Goal: Task Accomplishment & Management: Manage account settings

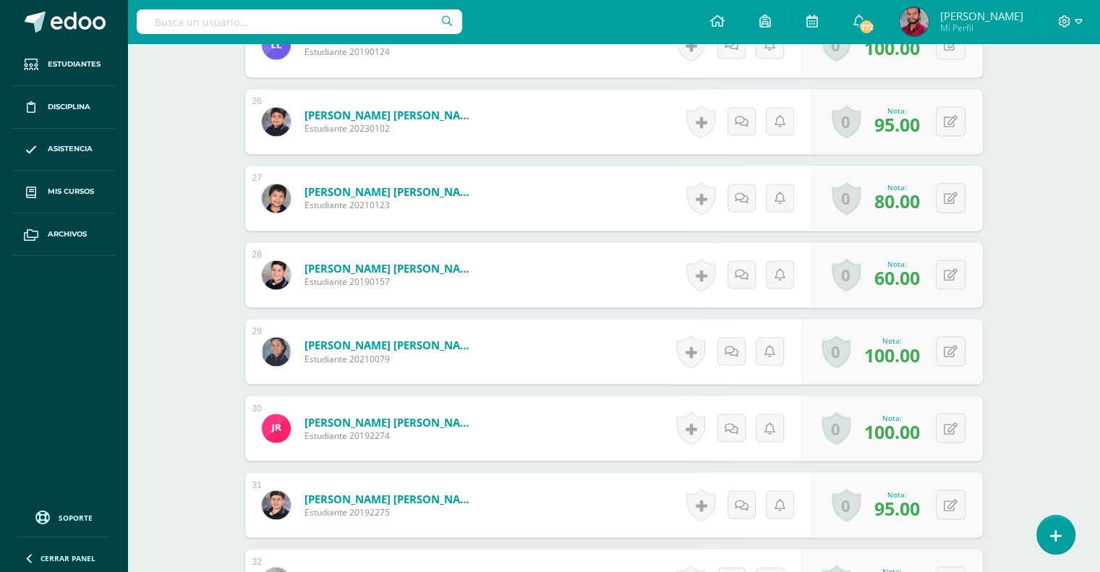
scroll to position [2493, 0]
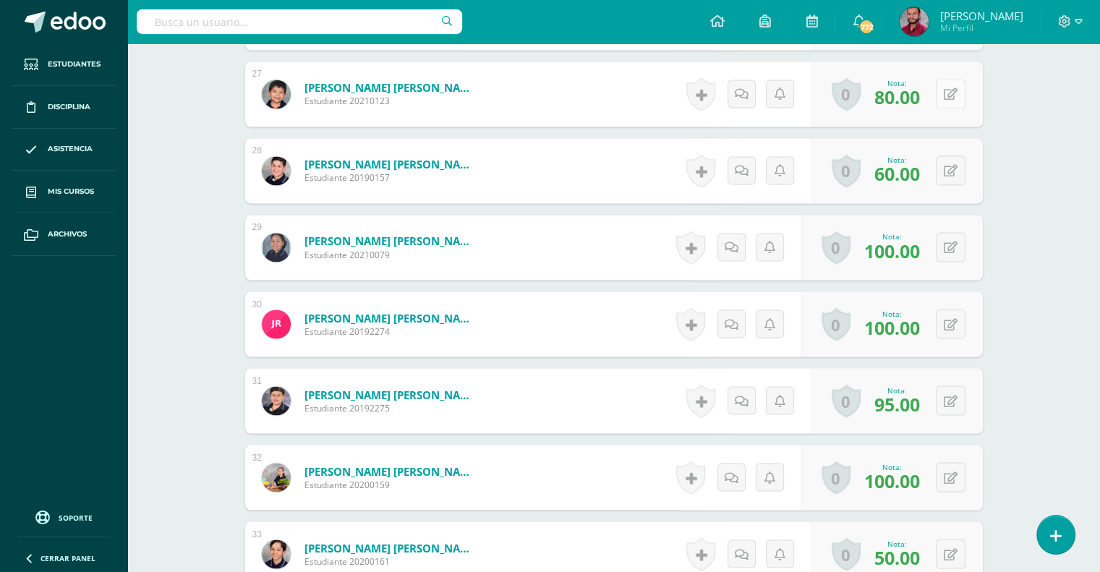
click at [959, 93] on button at bounding box center [951, 94] width 30 height 30
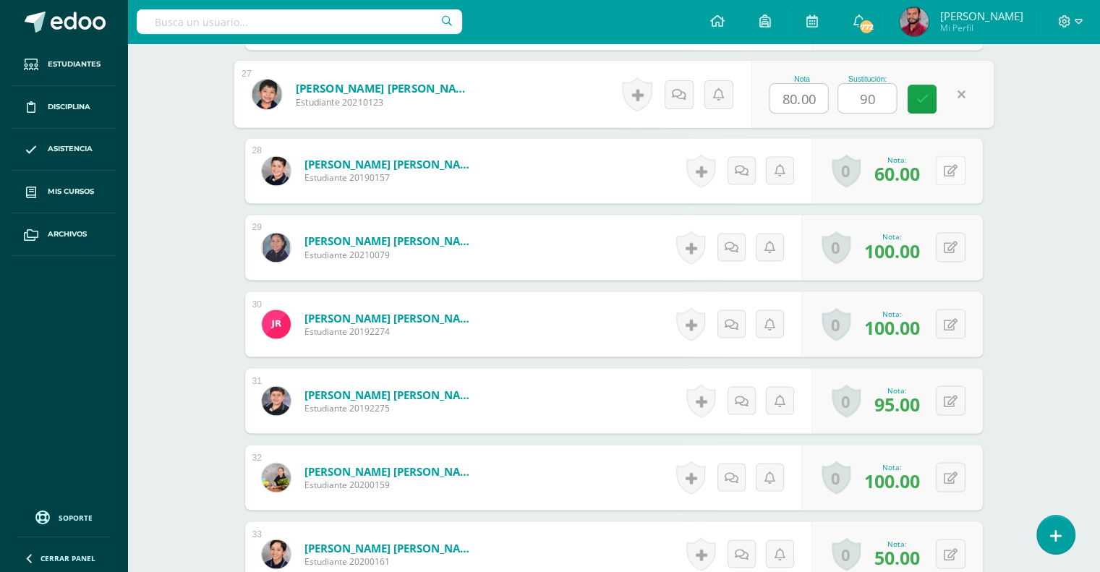
type input "90"
click at [949, 166] on button at bounding box center [951, 171] width 30 height 30
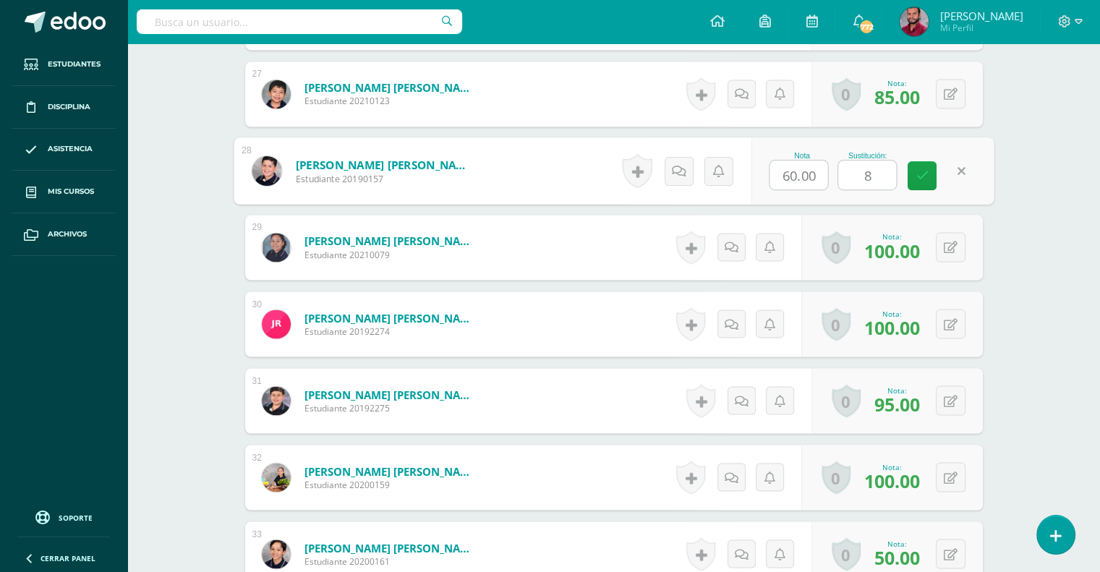
type input "80"
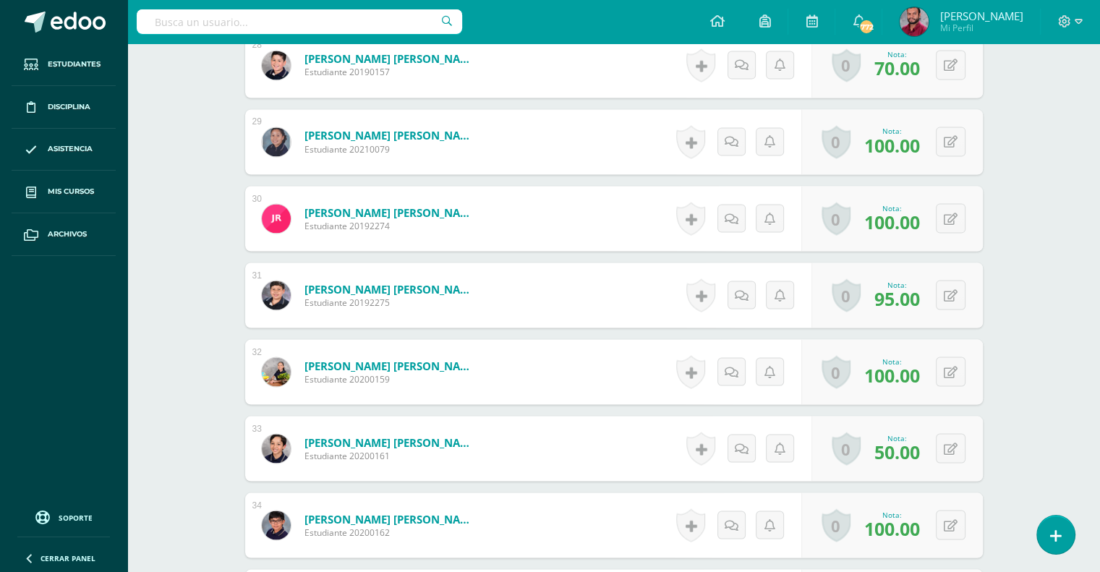
scroll to position [2599, 0]
click at [953, 442] on icon at bounding box center [951, 448] width 14 height 12
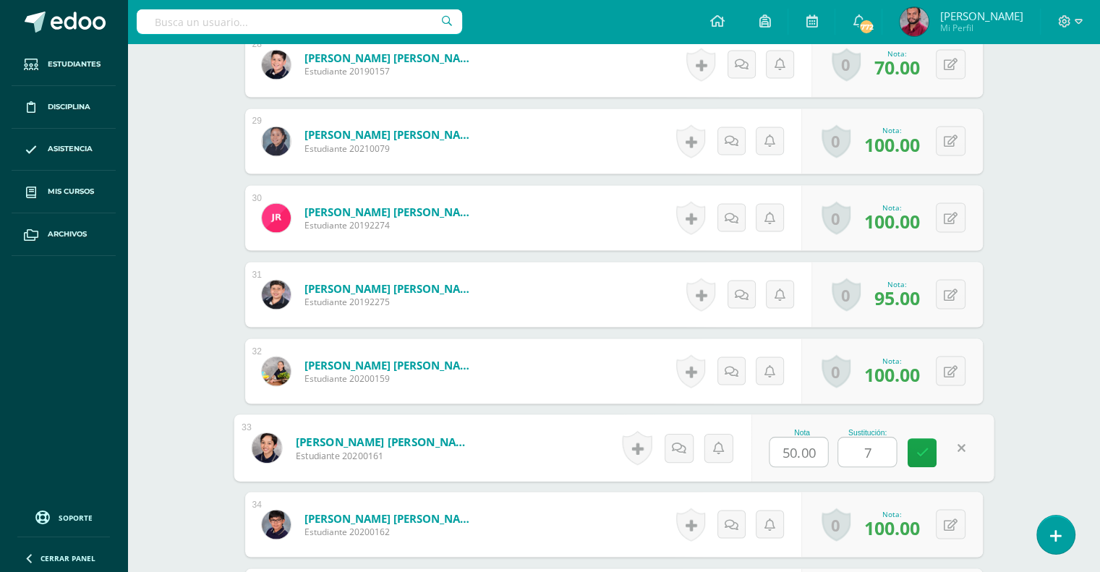
type input "75"
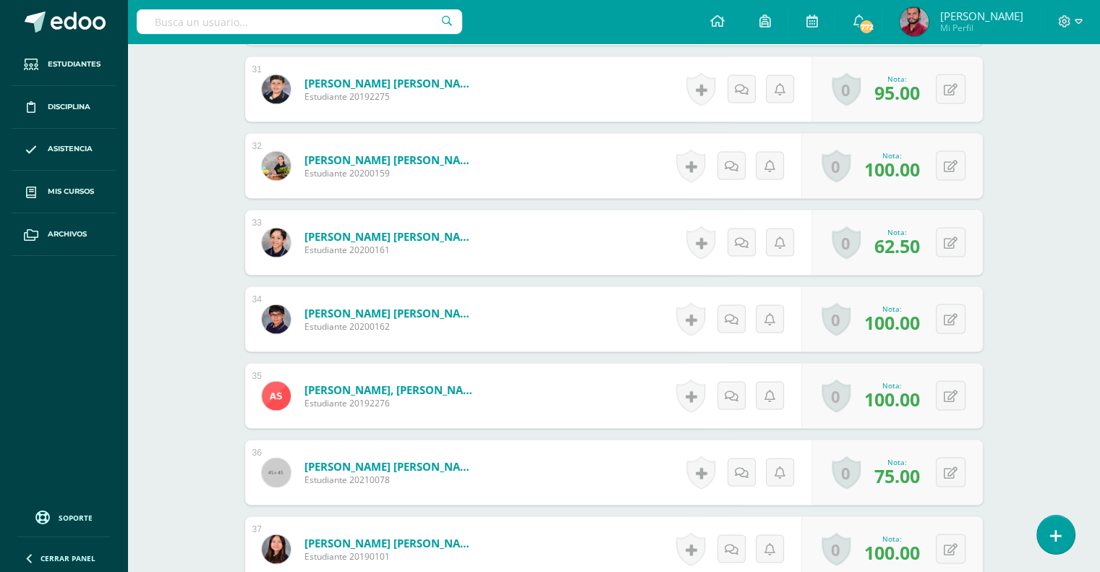
scroll to position [2805, 0]
click at [962, 467] on button at bounding box center [951, 472] width 30 height 30
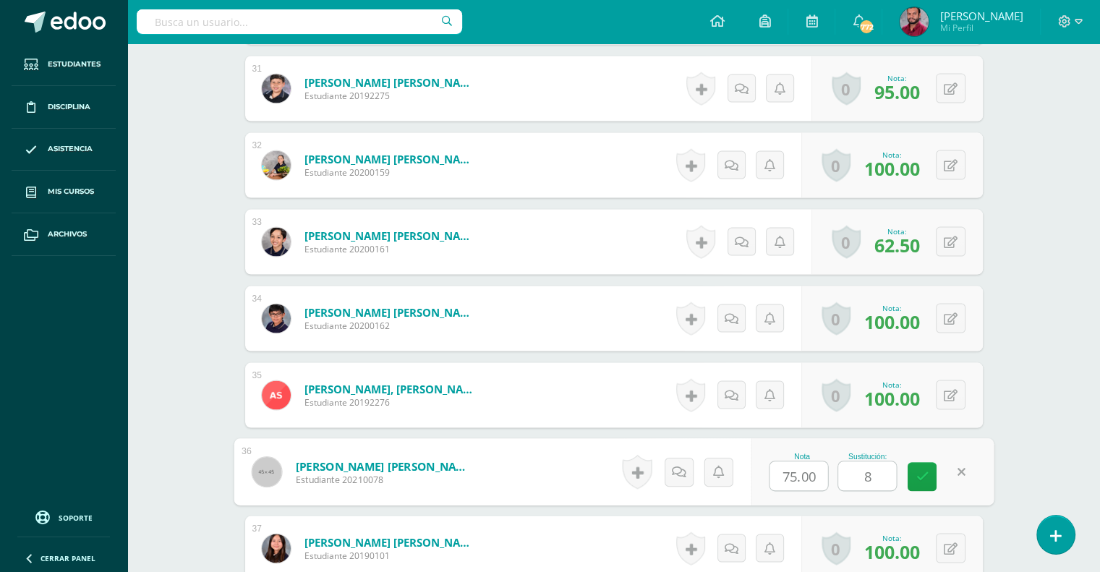
type input "85"
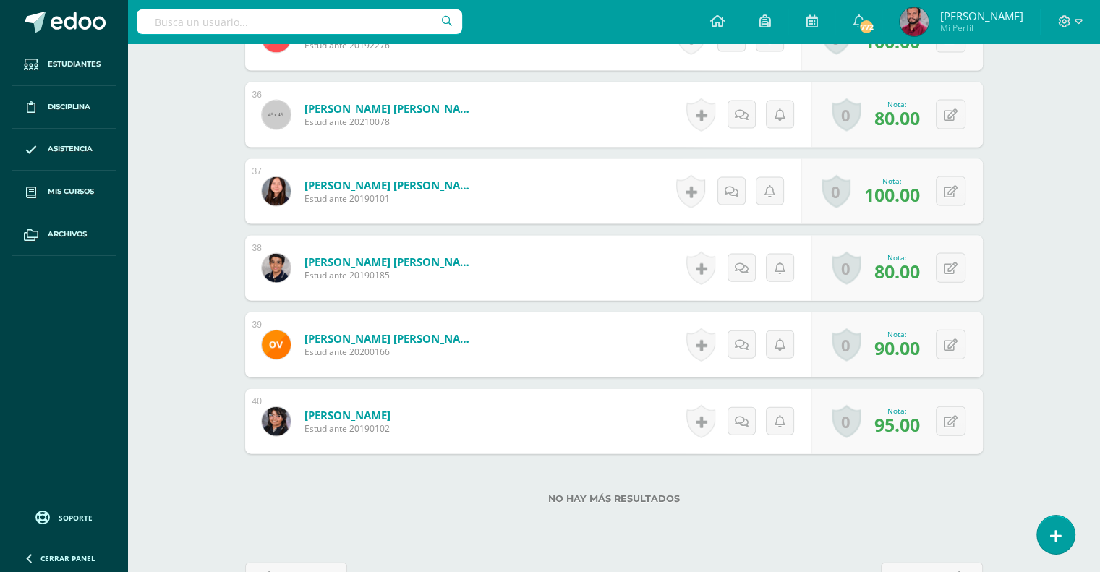
scroll to position [3167, 0]
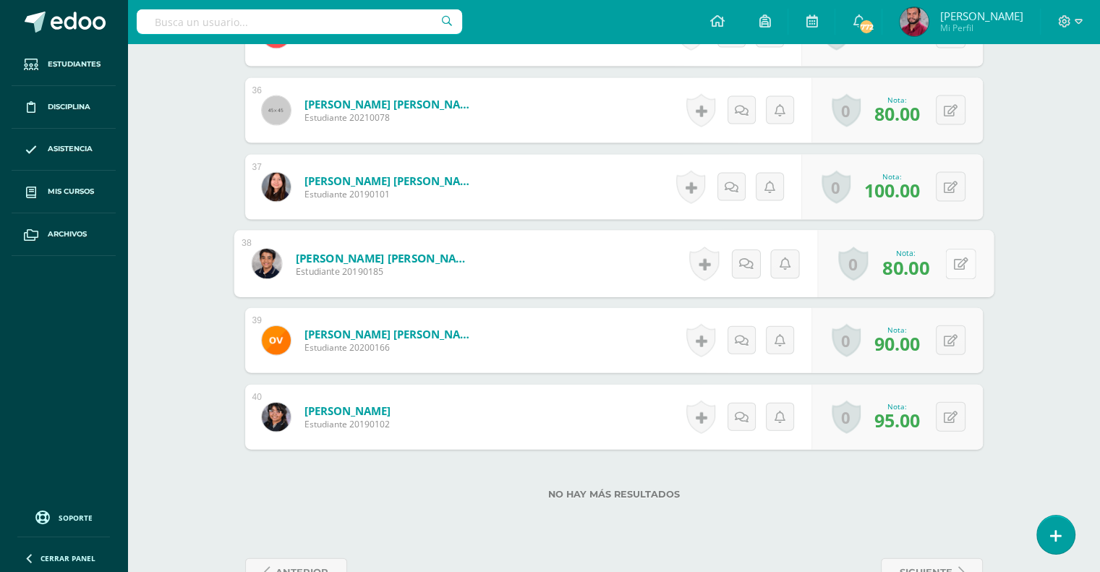
click at [959, 268] on button at bounding box center [961, 264] width 30 height 30
type input "90"
click at [946, 344] on button at bounding box center [951, 341] width 30 height 30
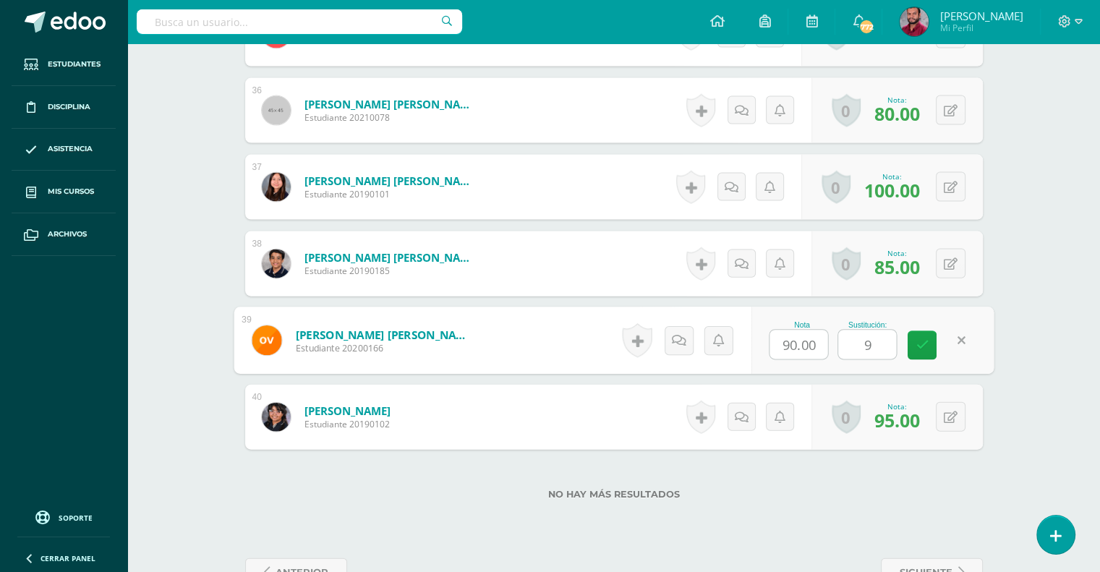
type input "95"
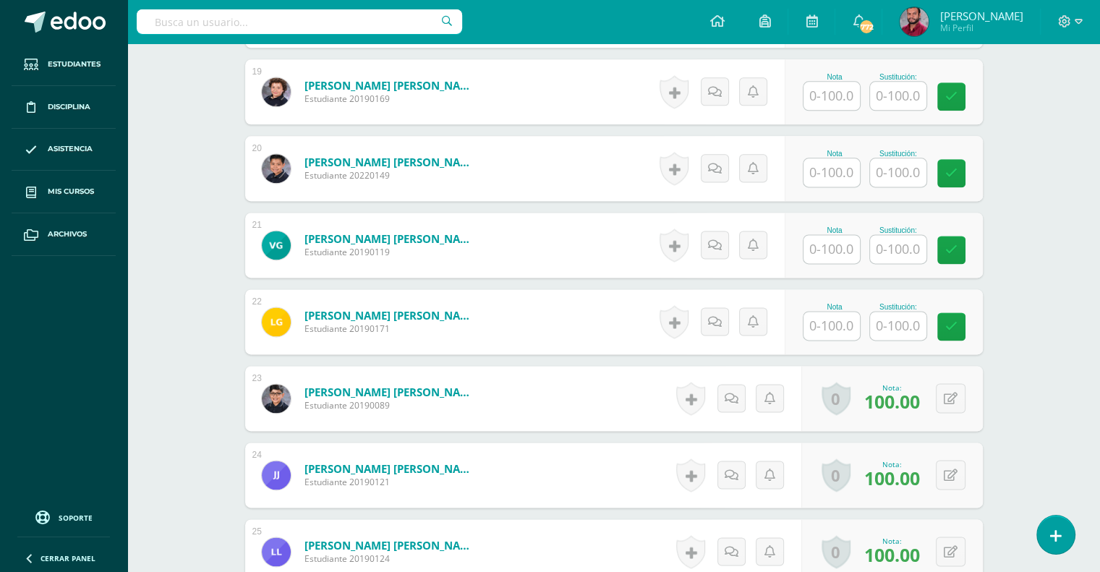
scroll to position [1827, 0]
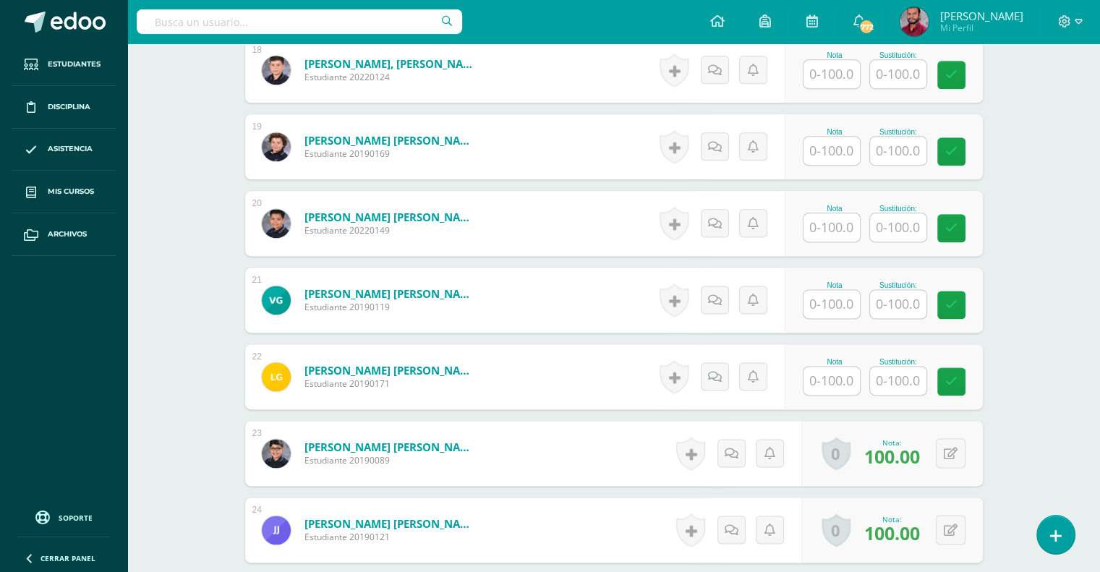
click at [200, 129] on div "Expresión Artística Sexto Primaria "C" Herramientas Detalle de asistencias Acti…" at bounding box center [613, 86] width 973 height 3739
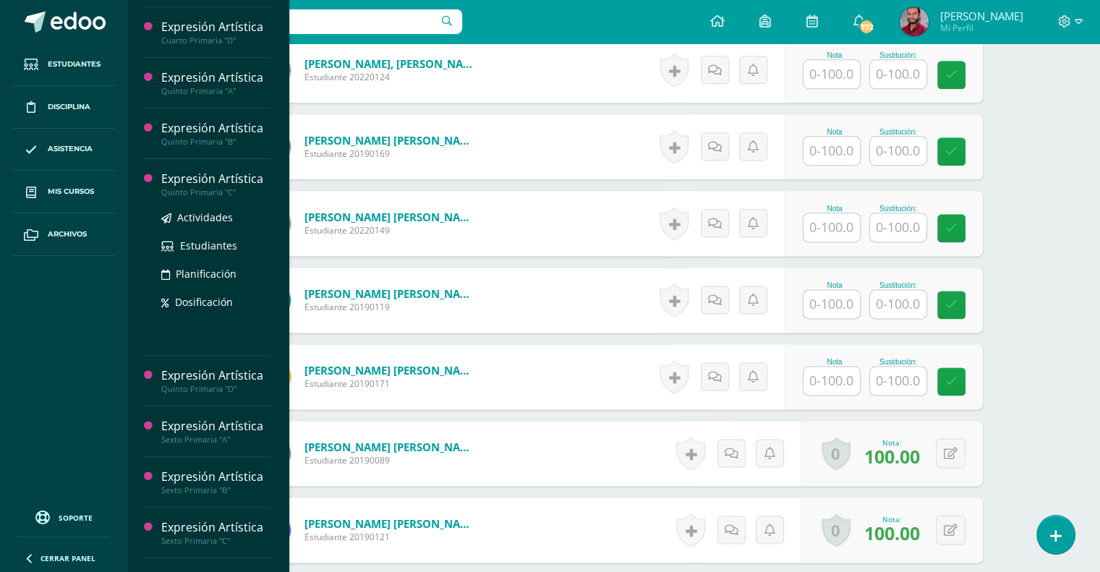
scroll to position [382, 0]
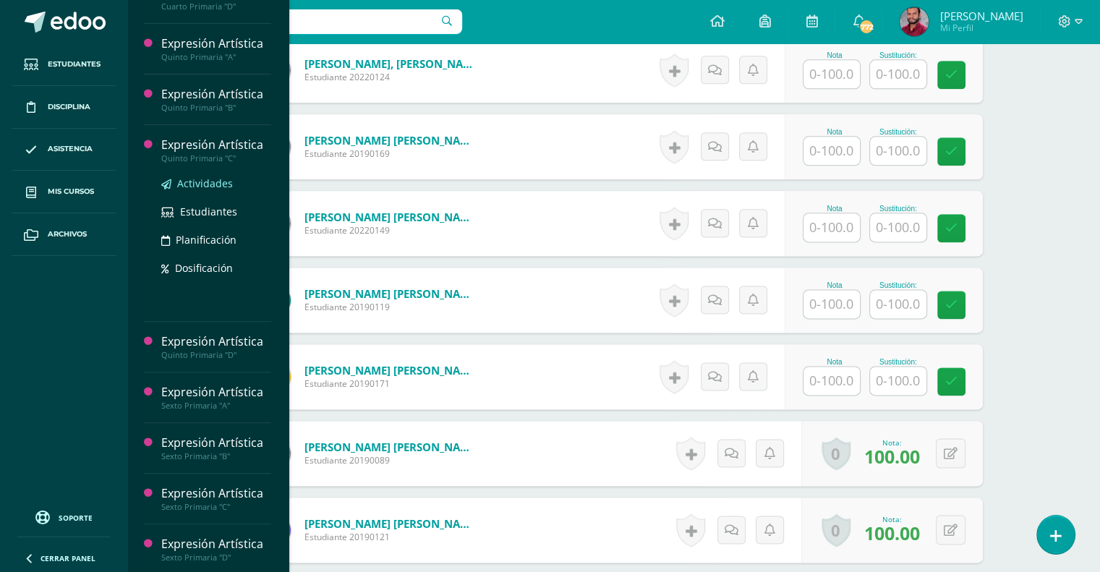
click at [221, 184] on span "Actividades" at bounding box center [205, 184] width 56 height 14
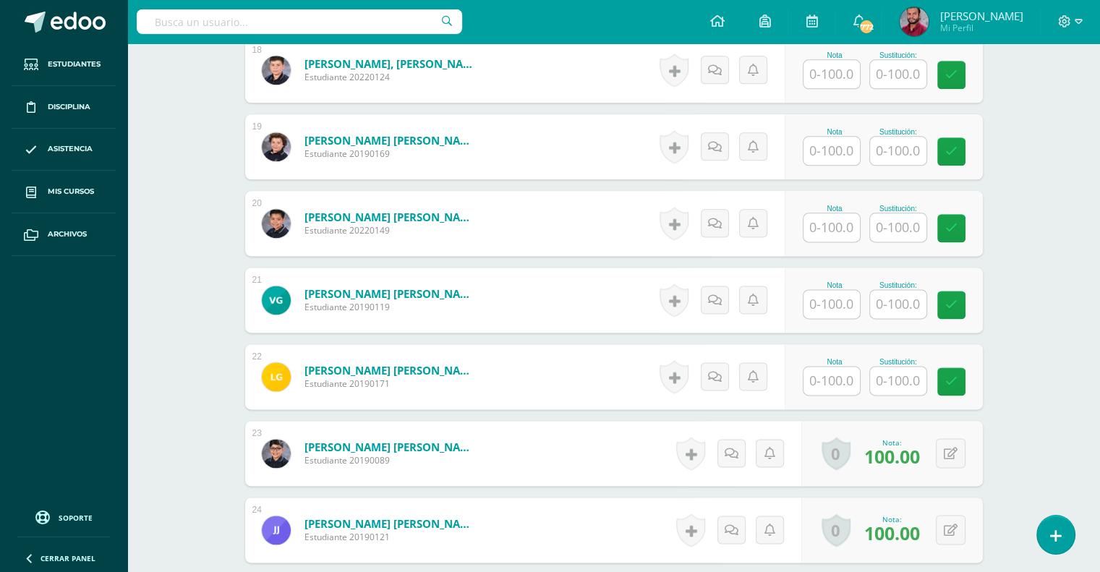
scroll to position [237, 0]
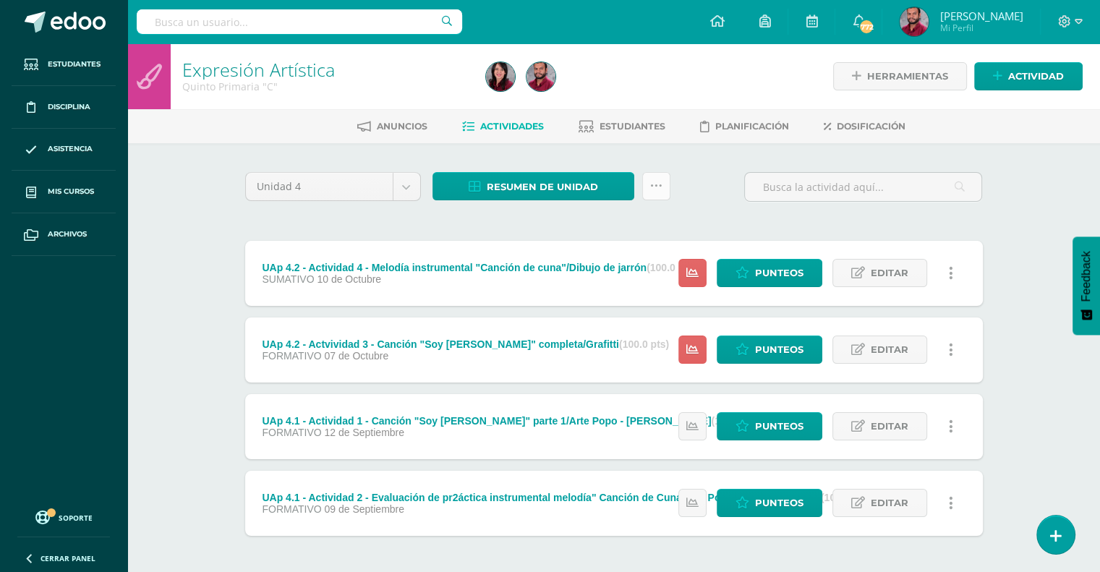
click at [657, 184] on icon at bounding box center [656, 186] width 12 height 12
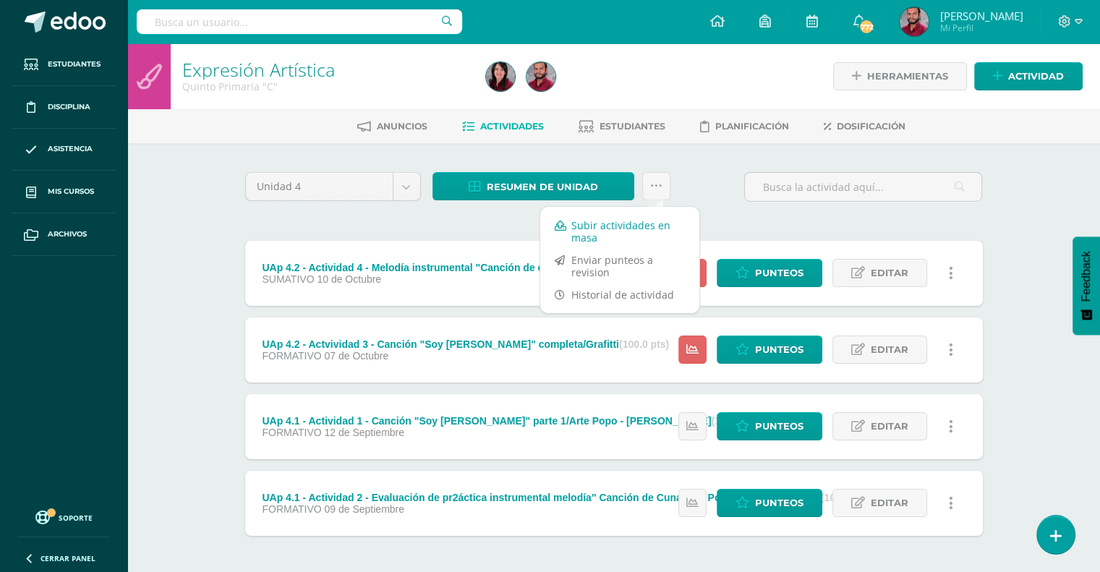
click at [631, 230] on link "Subir actividades en masa" at bounding box center [619, 231] width 159 height 35
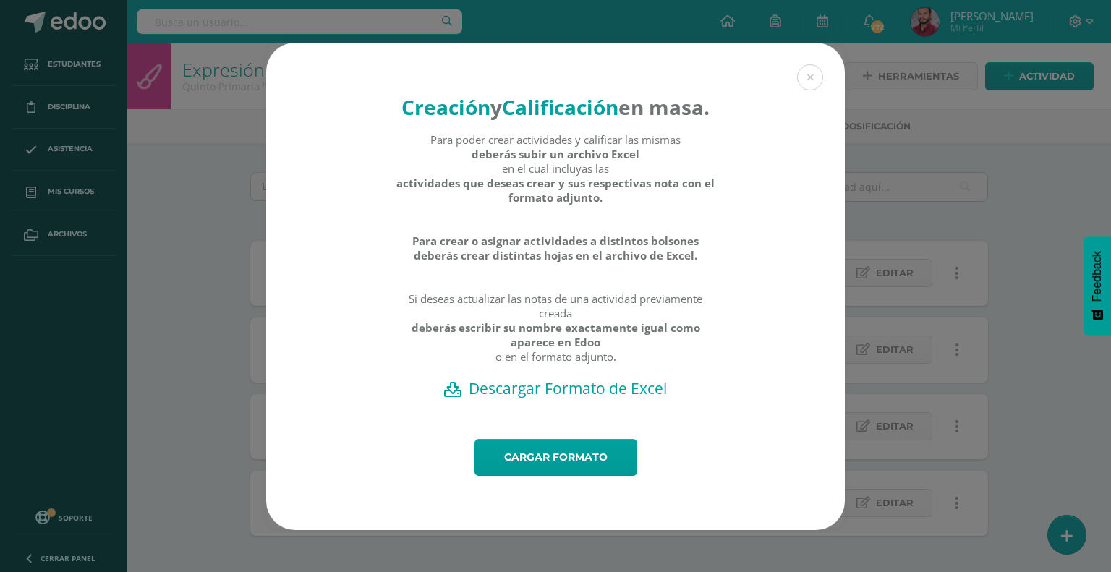
click at [599, 399] on h2 "Descargar Formato de Excel" at bounding box center [556, 388] width 528 height 20
click at [600, 476] on link "Cargar formato" at bounding box center [556, 457] width 163 height 37
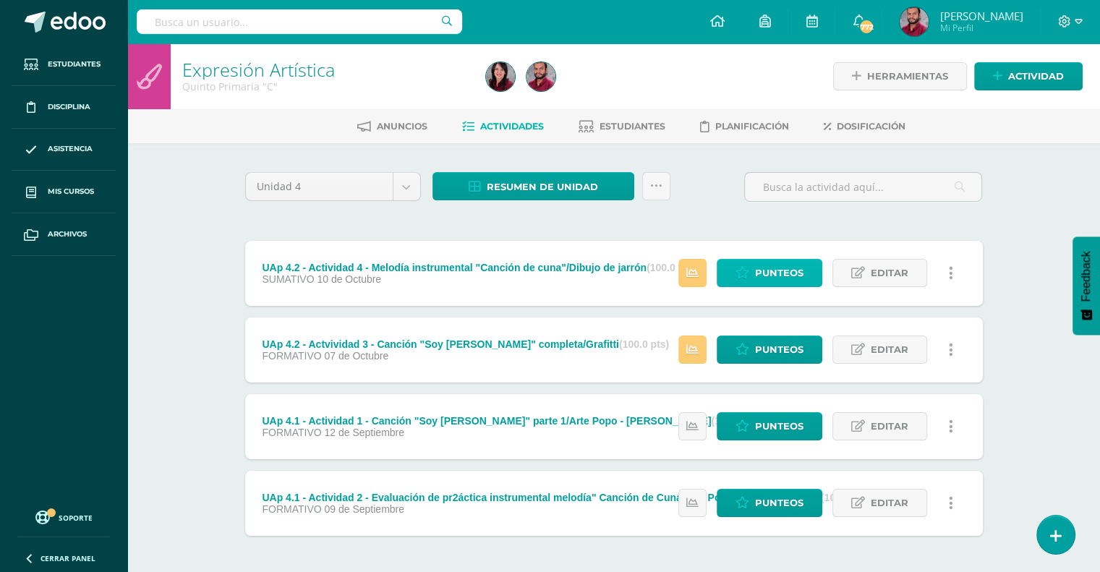
click at [764, 260] on span "Punteos" at bounding box center [779, 273] width 48 height 27
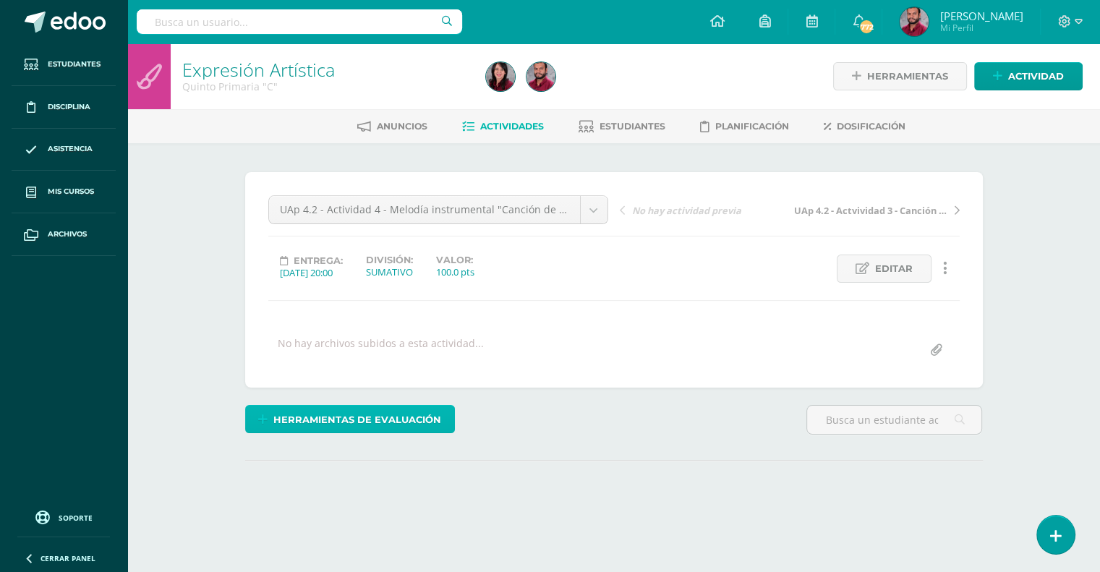
click at [365, 412] on span "Herramientas de evaluación" at bounding box center [357, 420] width 168 height 27
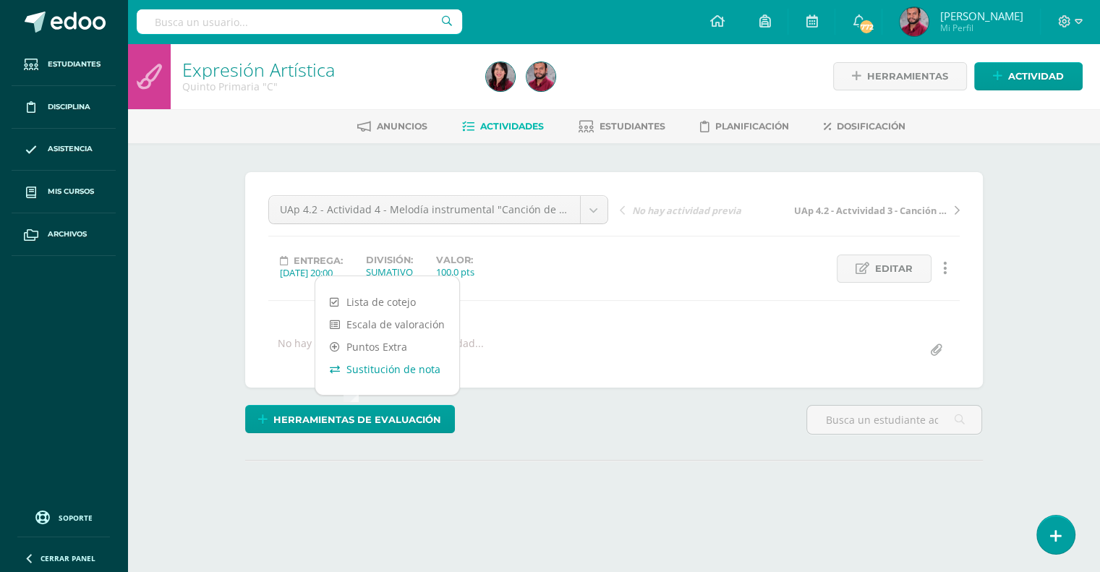
click at [398, 368] on link "Sustitución de nota" at bounding box center [387, 369] width 144 height 22
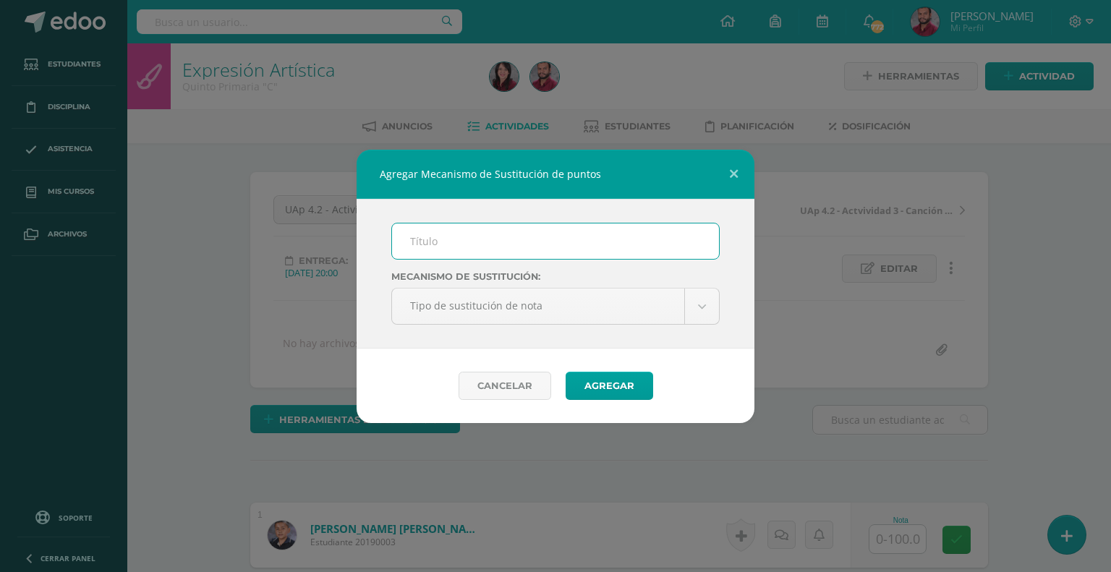
click at [455, 245] on input "text" at bounding box center [555, 241] width 327 height 35
type input "PMA"
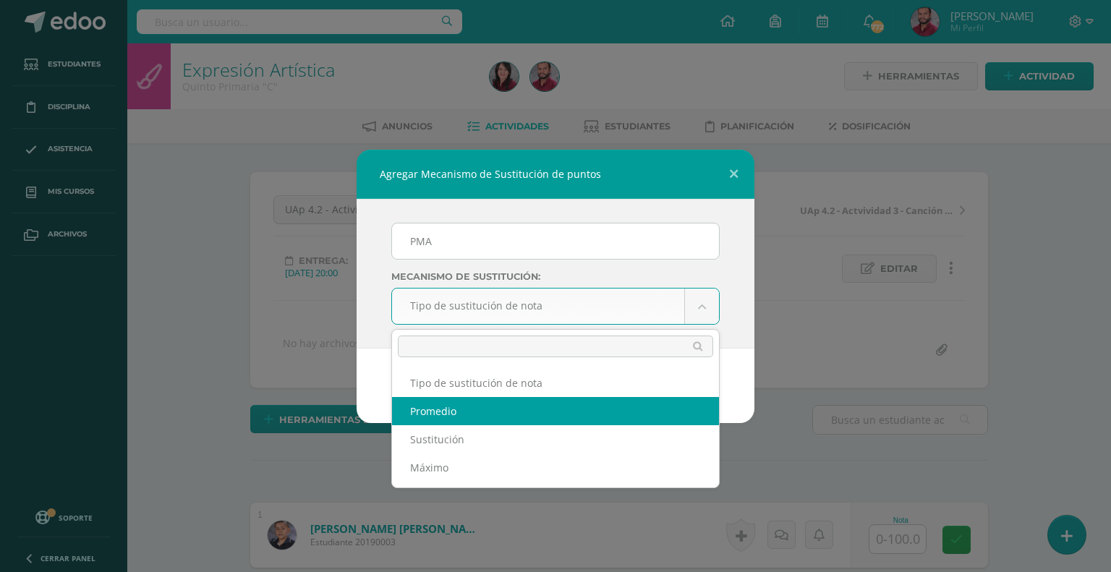
select select "average"
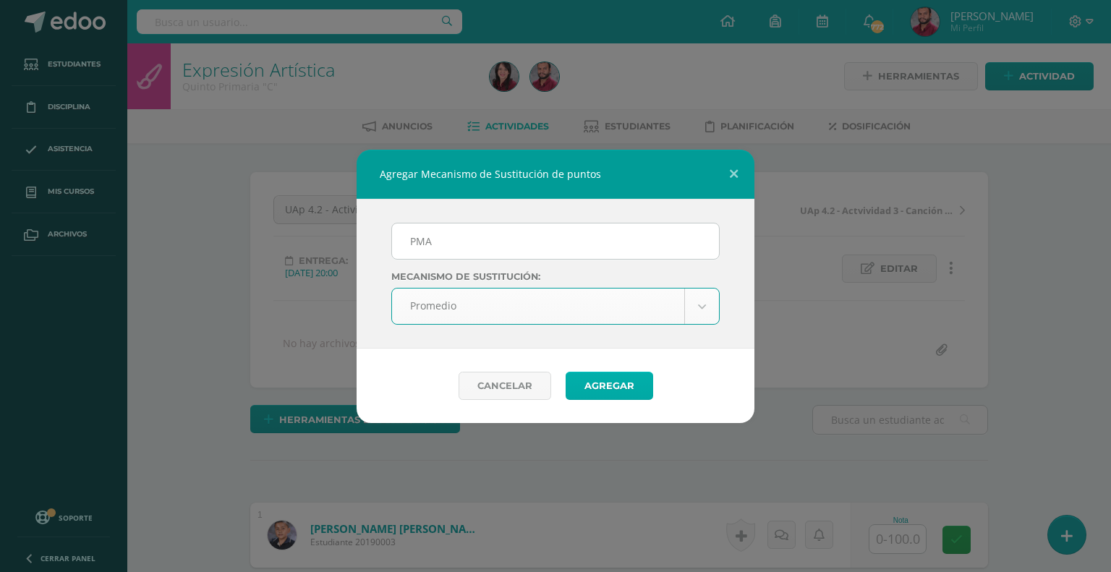
scroll to position [1, 0]
click at [593, 380] on button "Agregar" at bounding box center [610, 386] width 88 height 28
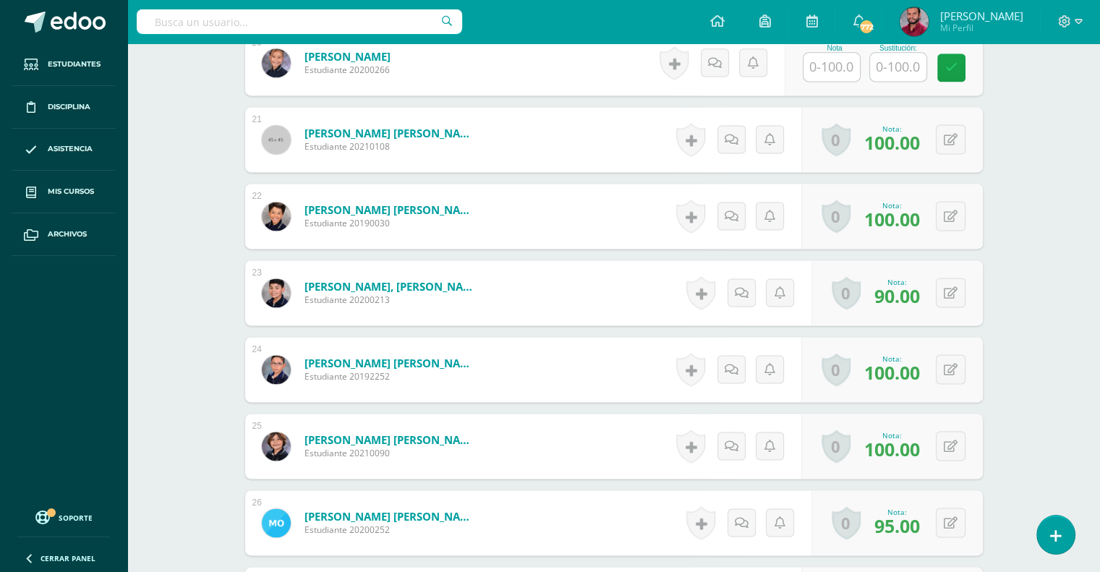
scroll to position [2001, 0]
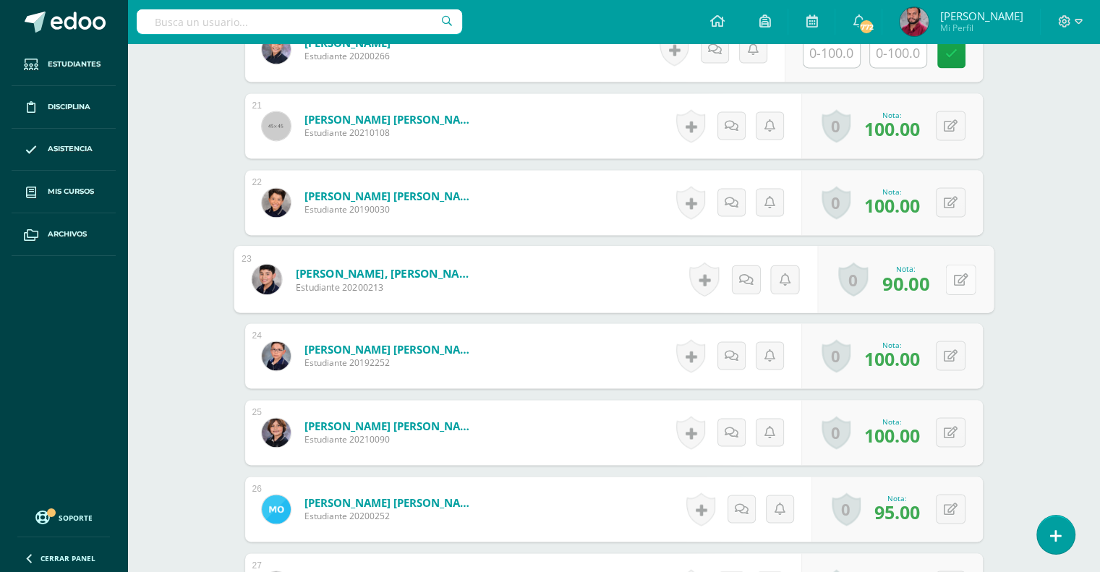
click at [952, 277] on button at bounding box center [961, 279] width 30 height 30
type input "95"
click at [929, 279] on link at bounding box center [922, 284] width 29 height 29
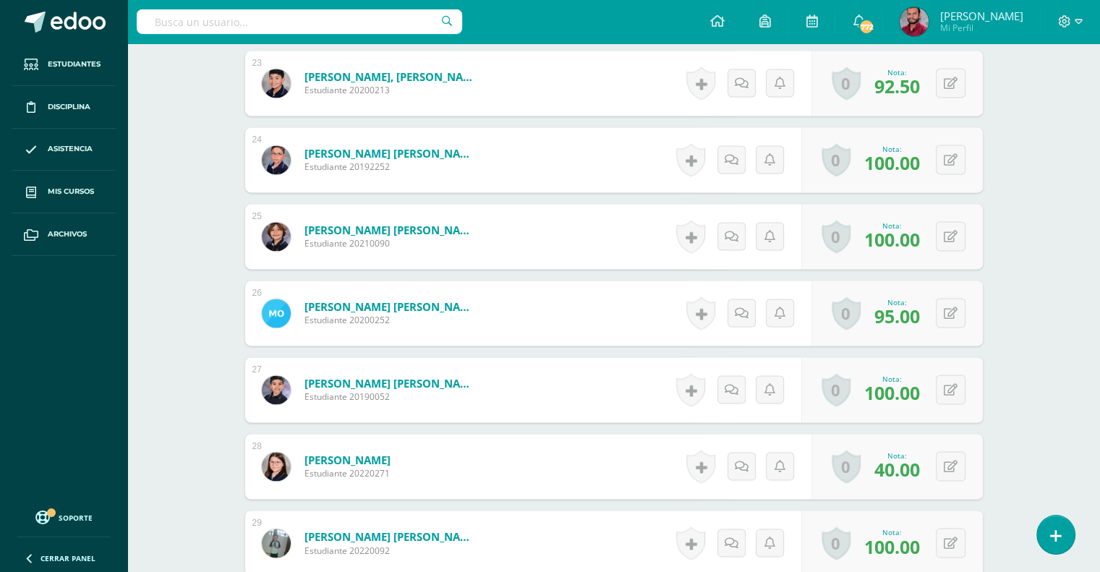
scroll to position [2331, 0]
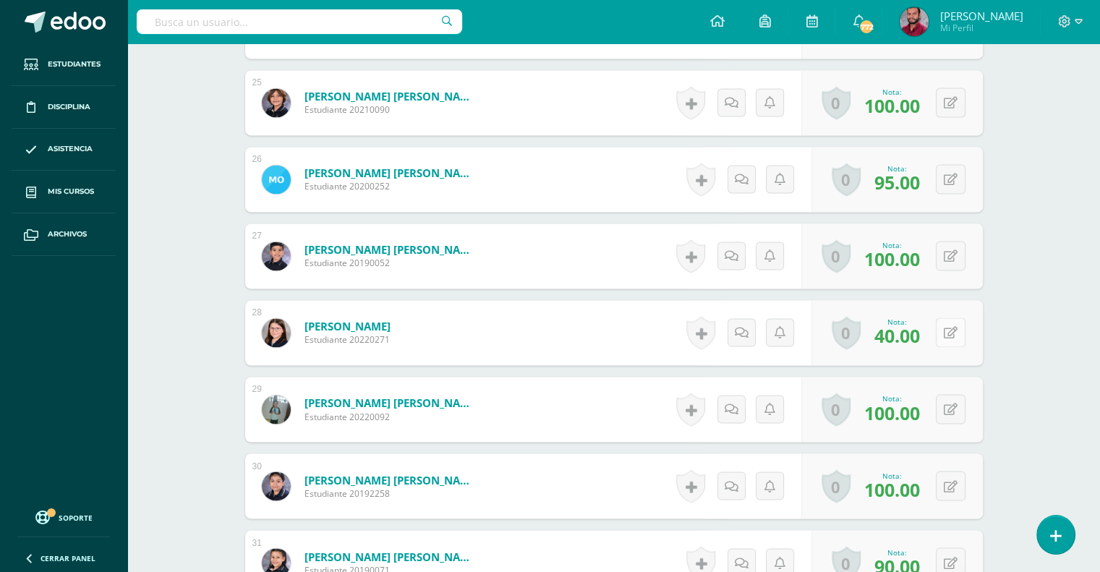
click at [958, 335] on button at bounding box center [951, 333] width 30 height 30
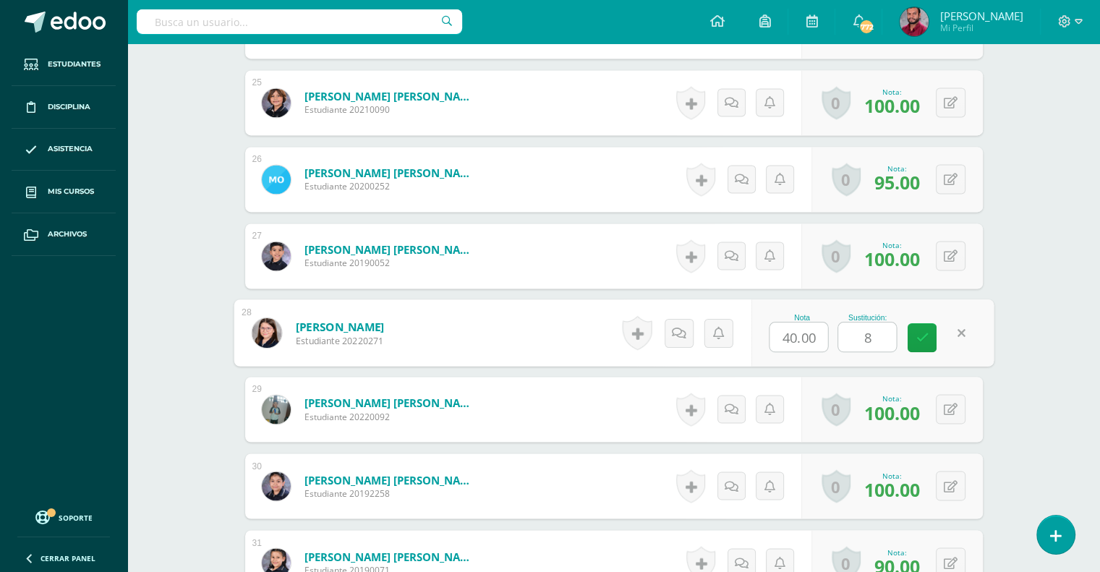
type input "80"
click at [930, 333] on link at bounding box center [922, 337] width 29 height 29
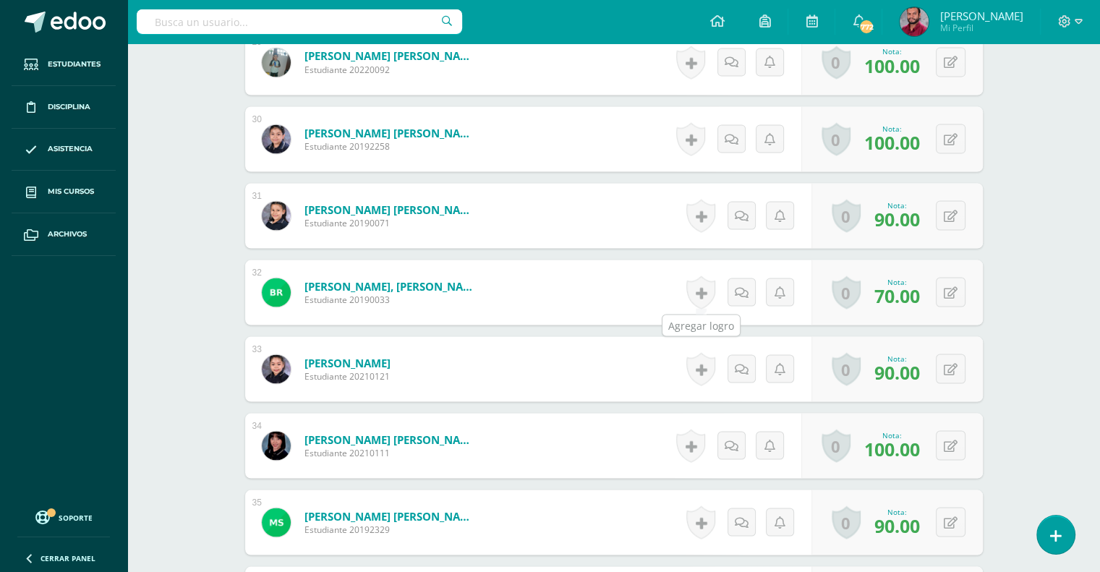
scroll to position [2678, 0]
click at [955, 294] on icon at bounding box center [961, 292] width 14 height 12
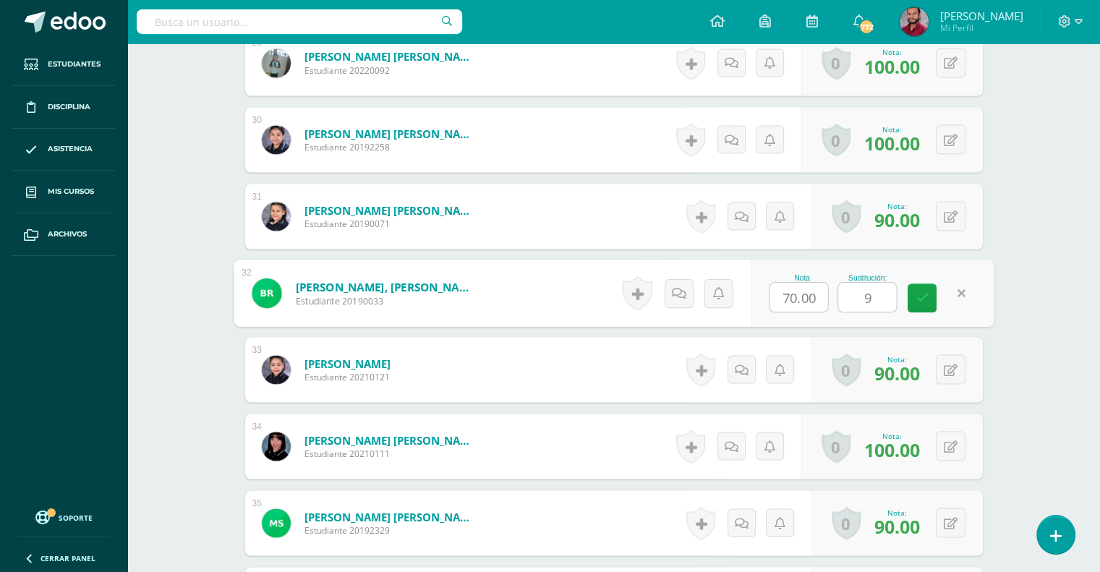
type input "95"
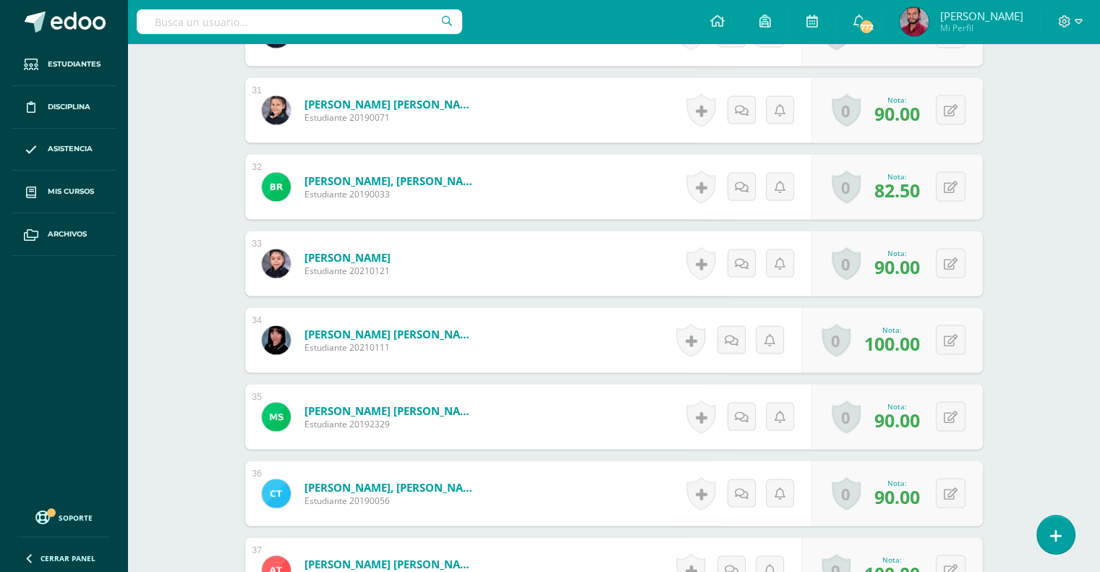
scroll to position [2882, 0]
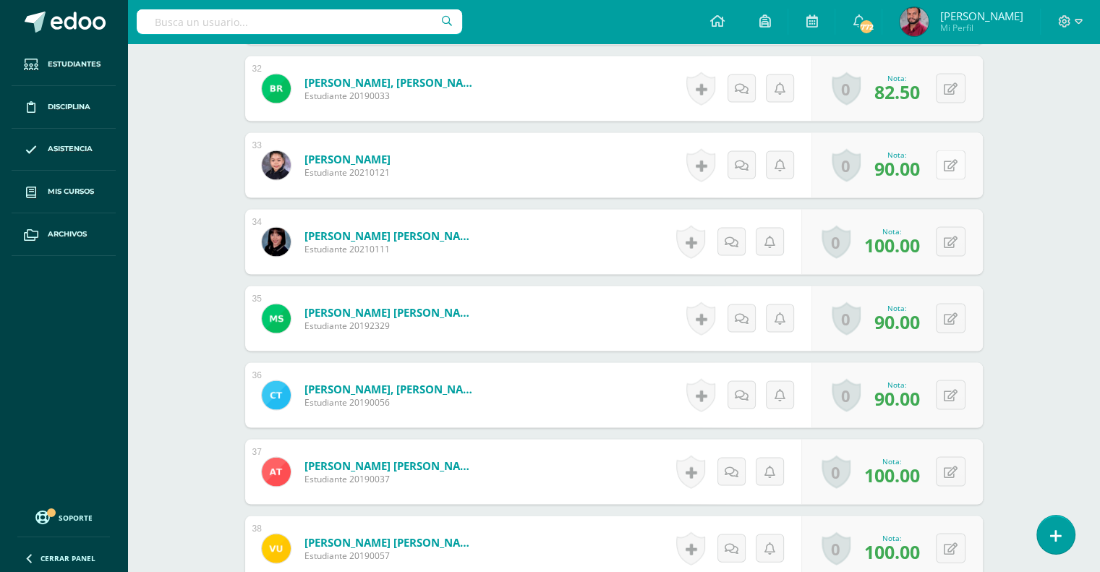
click at [956, 156] on button at bounding box center [951, 165] width 30 height 30
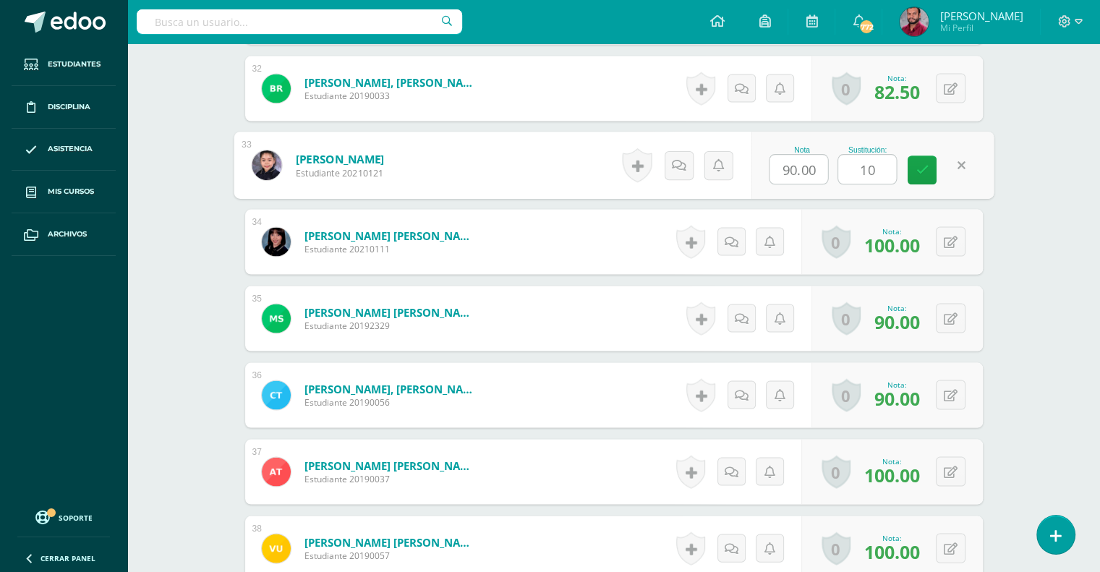
type input "100"
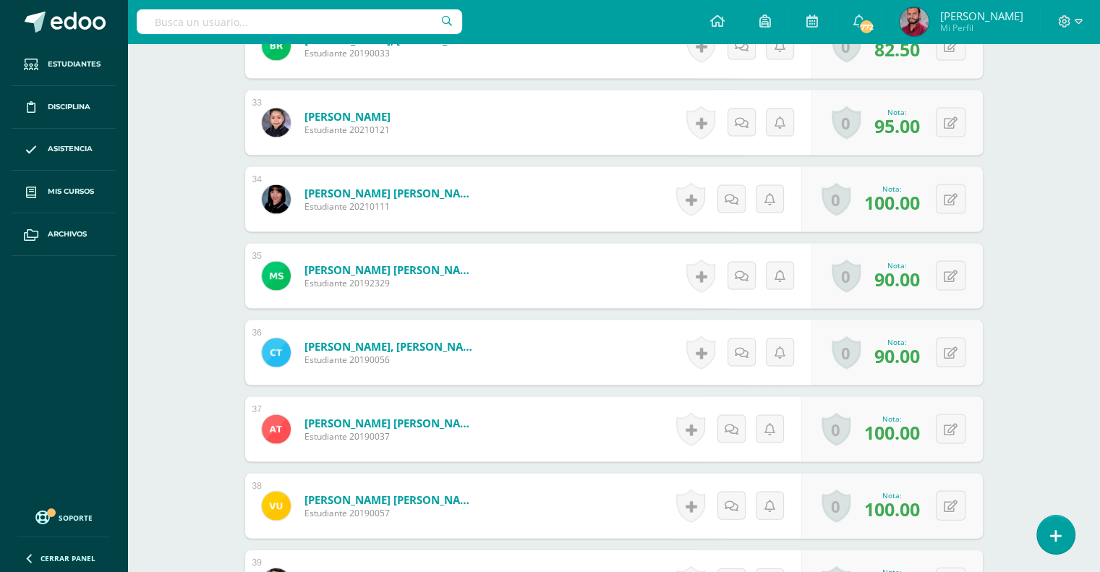
scroll to position [2925, 0]
click at [961, 281] on button at bounding box center [951, 275] width 30 height 30
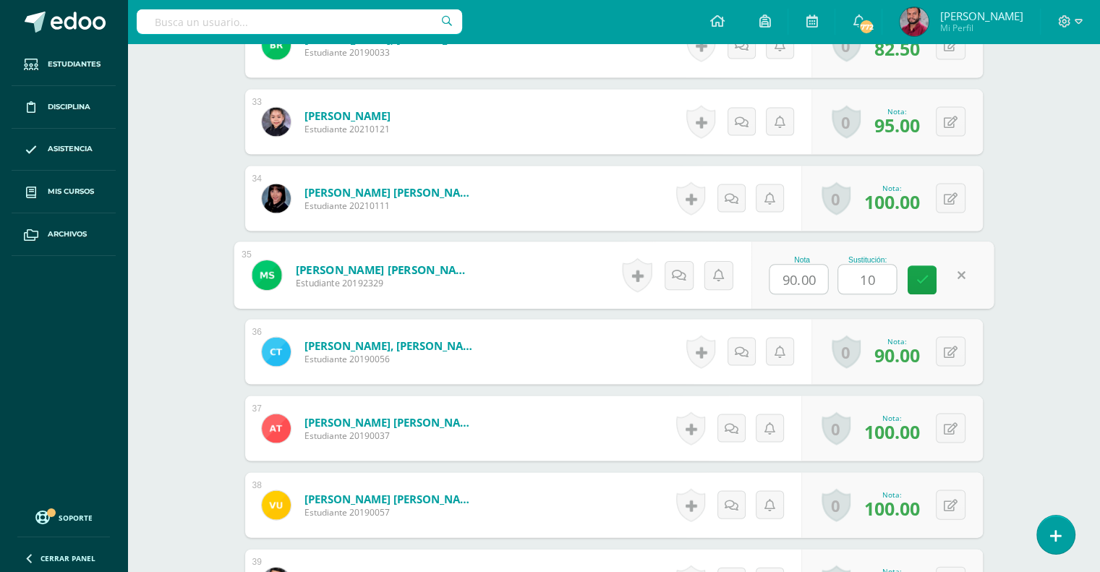
type input "100"
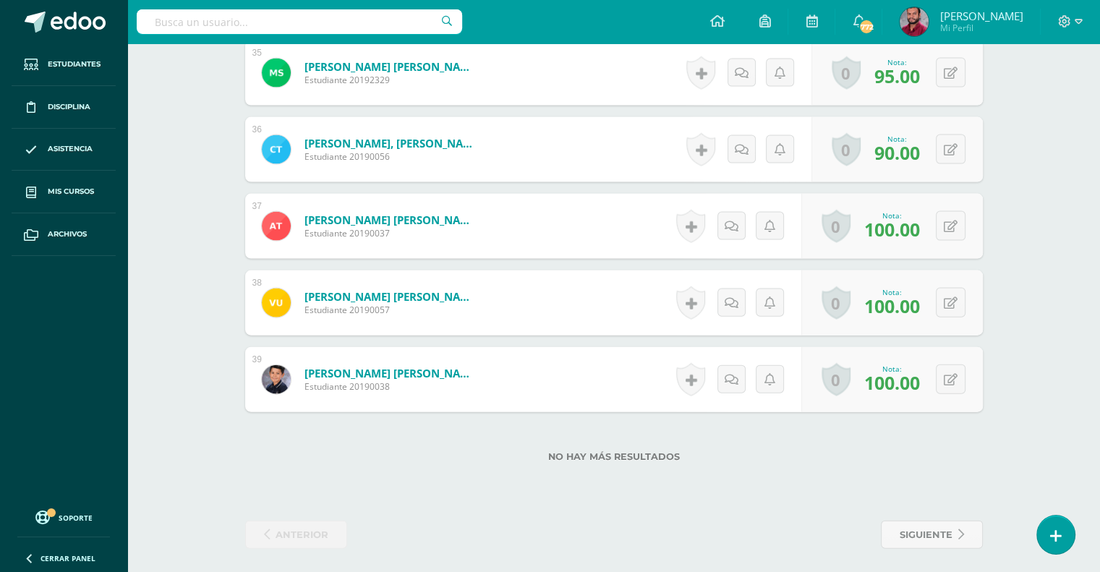
scroll to position [3133, 0]
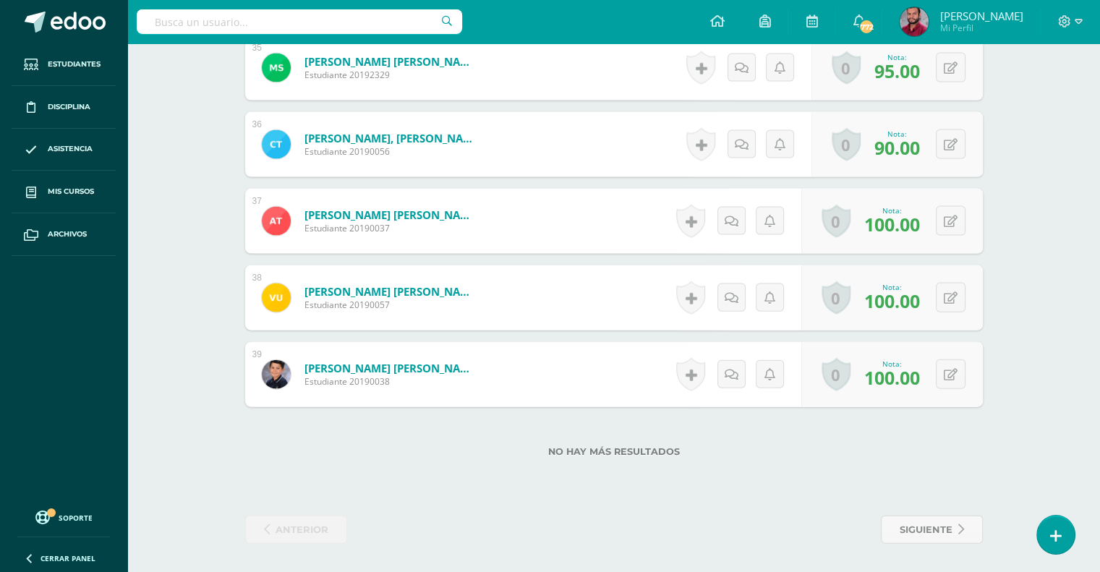
click at [976, 135] on div "0 [GEOGRAPHIC_DATA] Logros obtenidos Aún no hay logros agregados Nota: 90.00" at bounding box center [897, 144] width 171 height 65
click at [955, 153] on button at bounding box center [951, 144] width 30 height 30
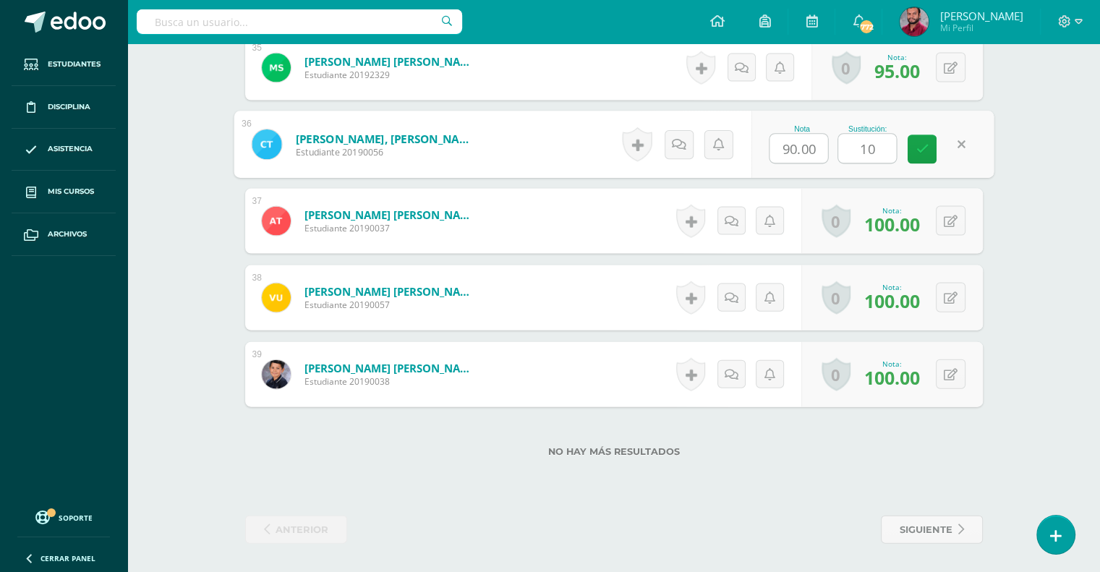
type input "100"
